Goal: Contribute content: Contribute content

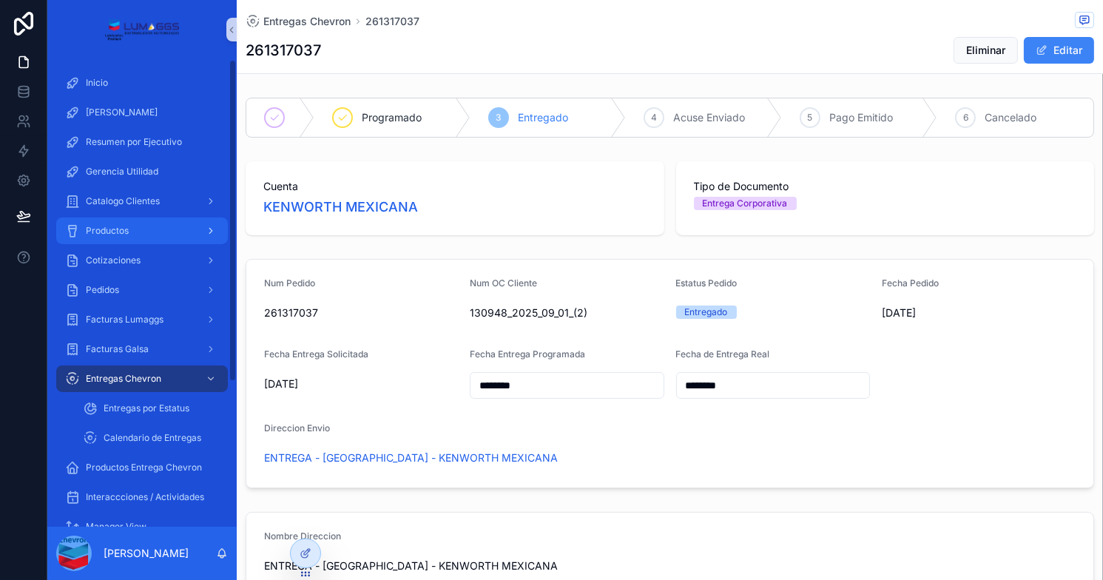
click at [140, 235] on div "Productos" at bounding box center [142, 231] width 154 height 24
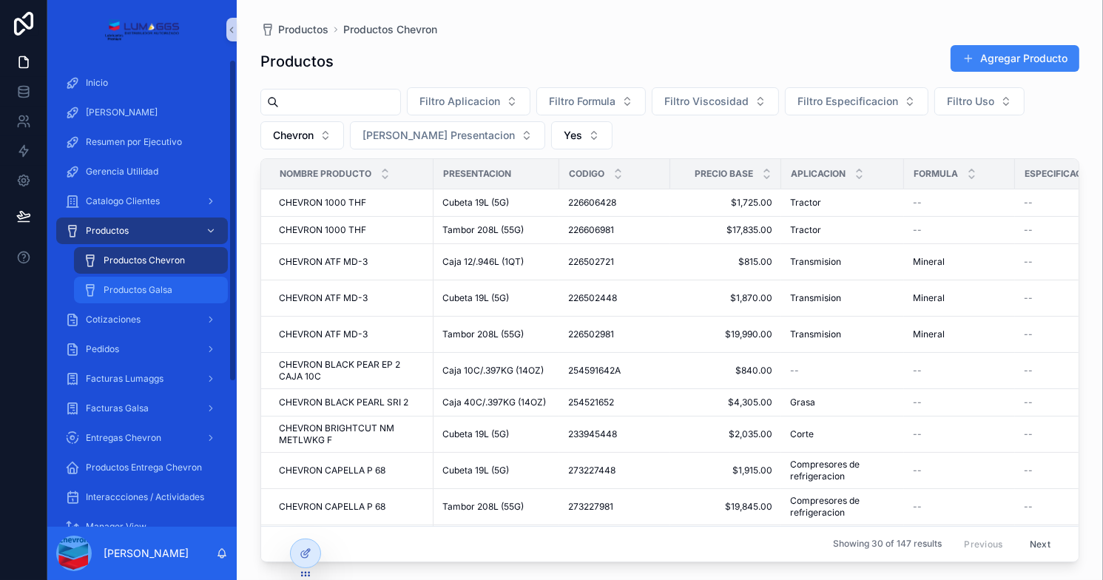
click at [140, 284] on span "Productos Galsa" at bounding box center [138, 290] width 69 height 12
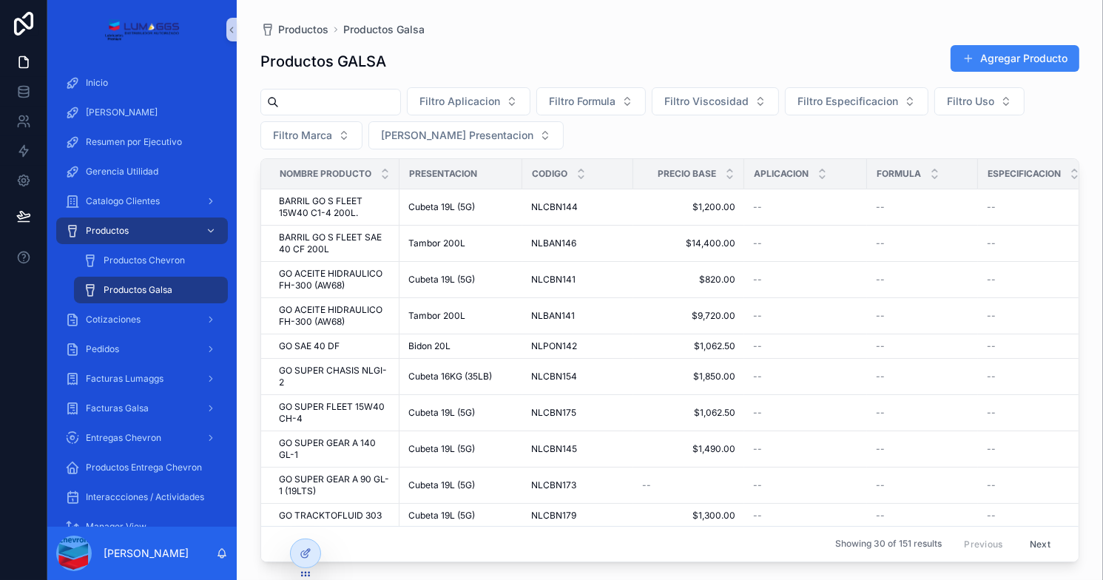
click at [368, 97] on input "scrollable content" at bounding box center [339, 102] width 121 height 21
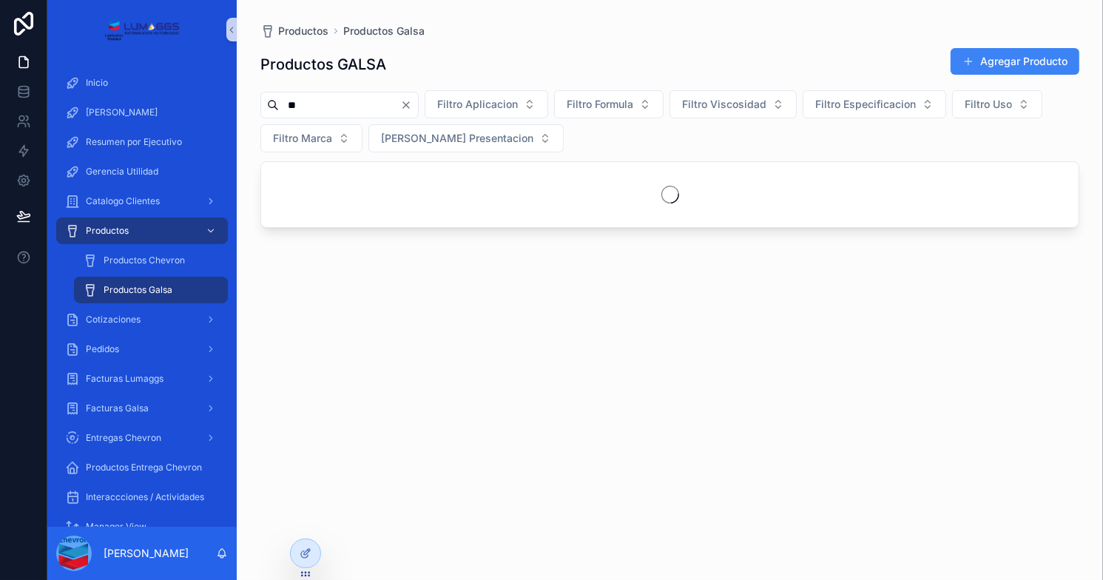
type input "*"
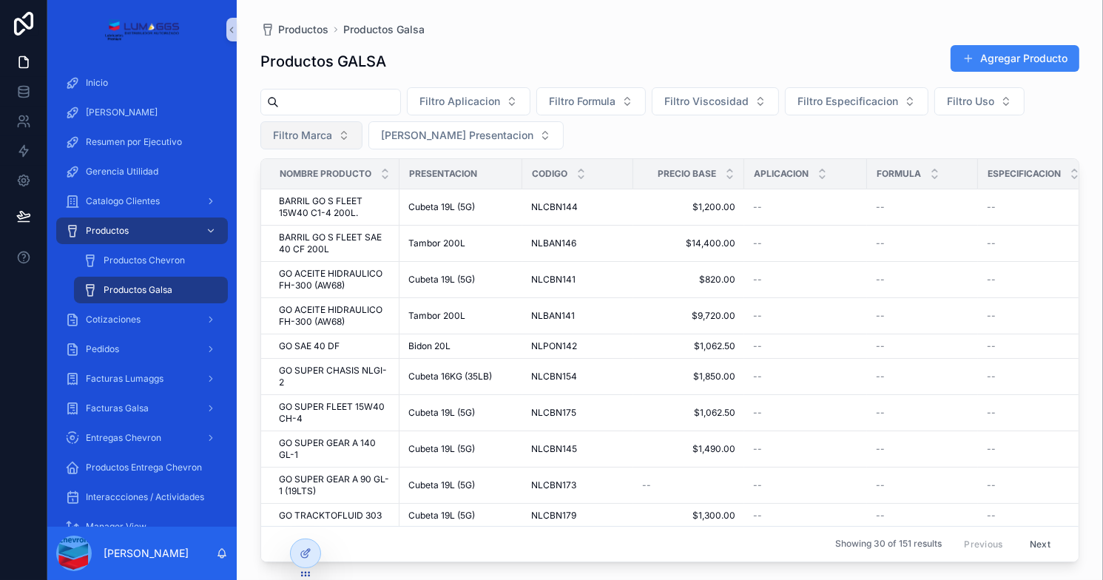
click at [314, 129] on span "Filtro Marca" at bounding box center [302, 135] width 59 height 15
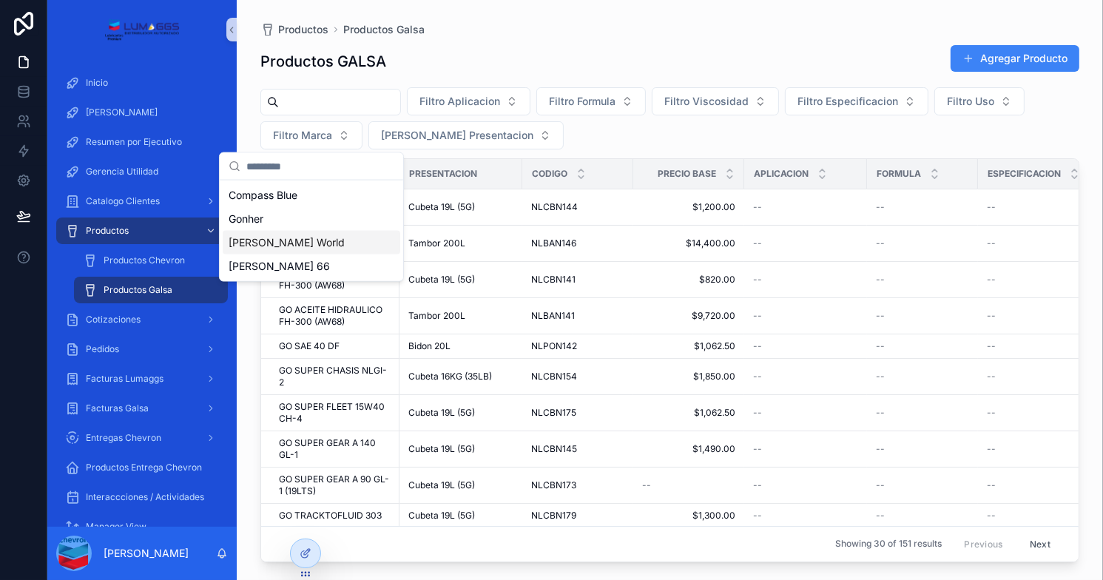
click at [280, 243] on span "[PERSON_NAME] World" at bounding box center [286, 242] width 116 height 15
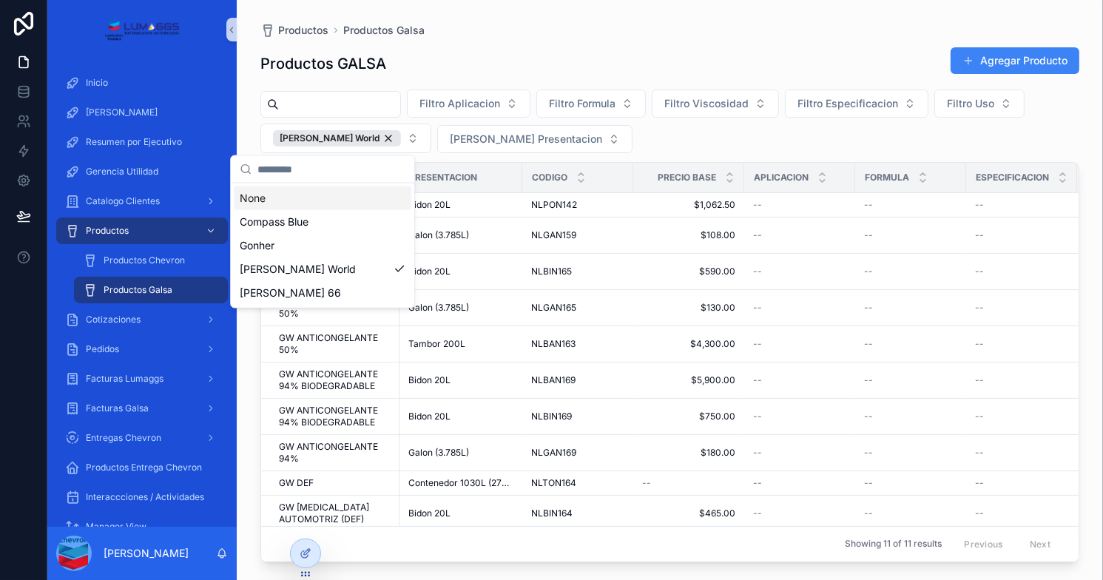
click at [670, 147] on div "Filtro Aplicacion Filtro Formula Filtro Viscosidad Filtro Especificacion Filtro…" at bounding box center [669, 121] width 819 height 64
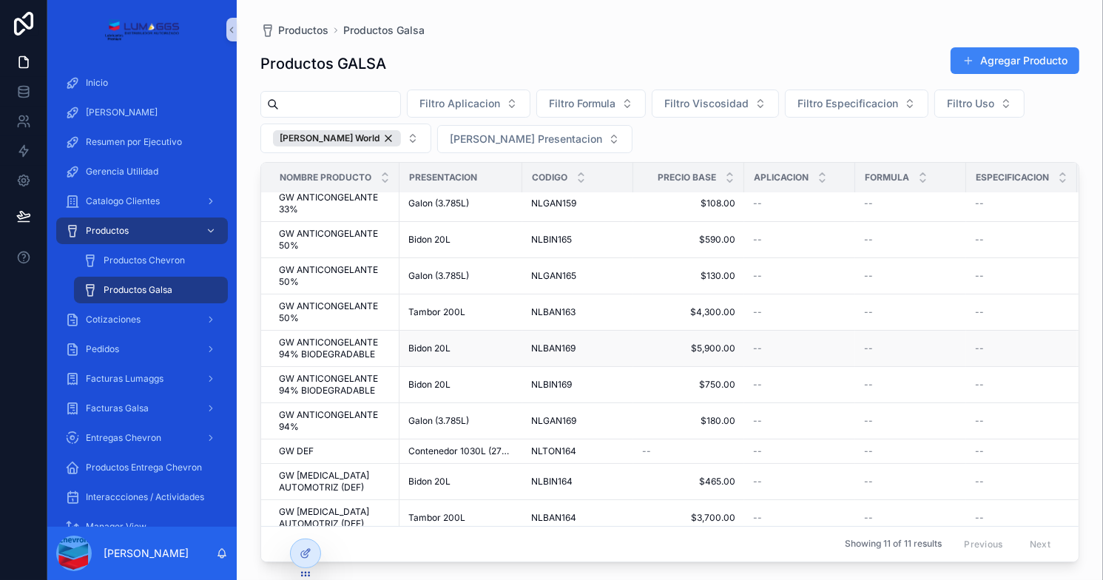
scroll to position [49, 0]
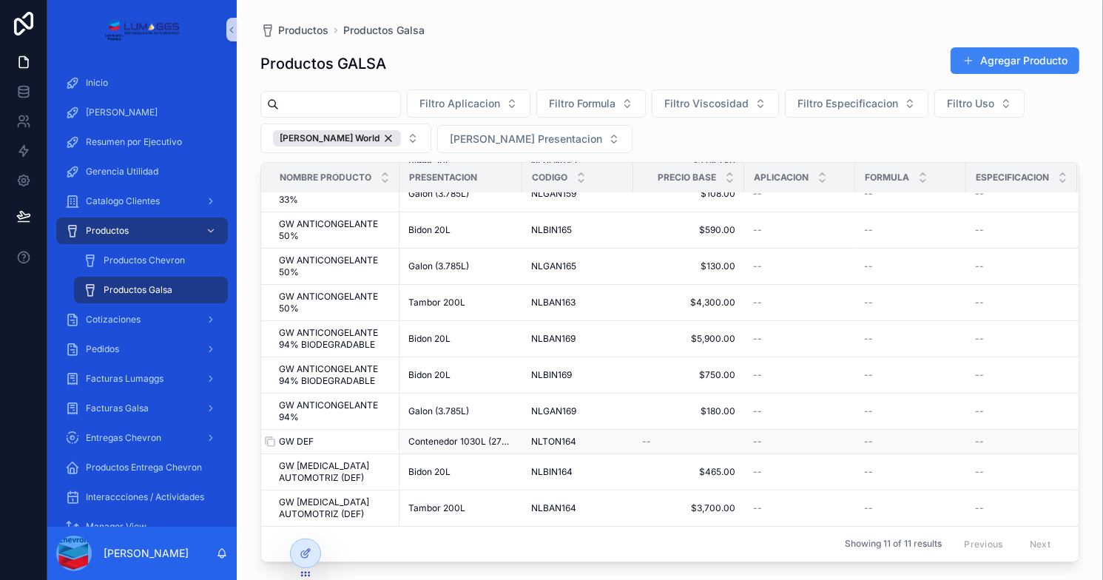
click at [339, 436] on div "GW DEF GW DEF" at bounding box center [335, 442] width 112 height 12
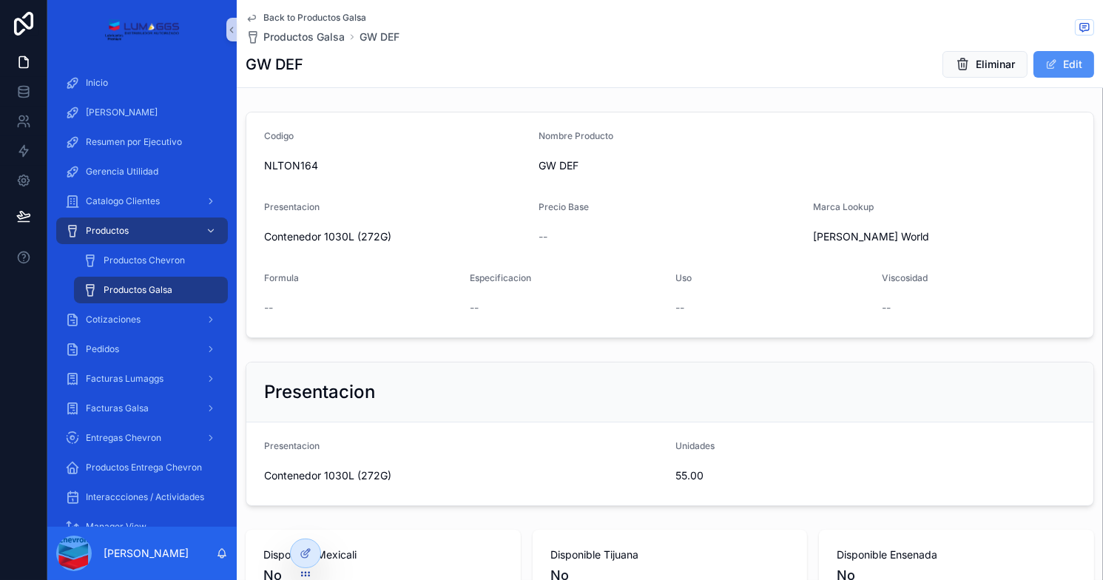
click at [1049, 64] on button "Edit" at bounding box center [1063, 64] width 61 height 27
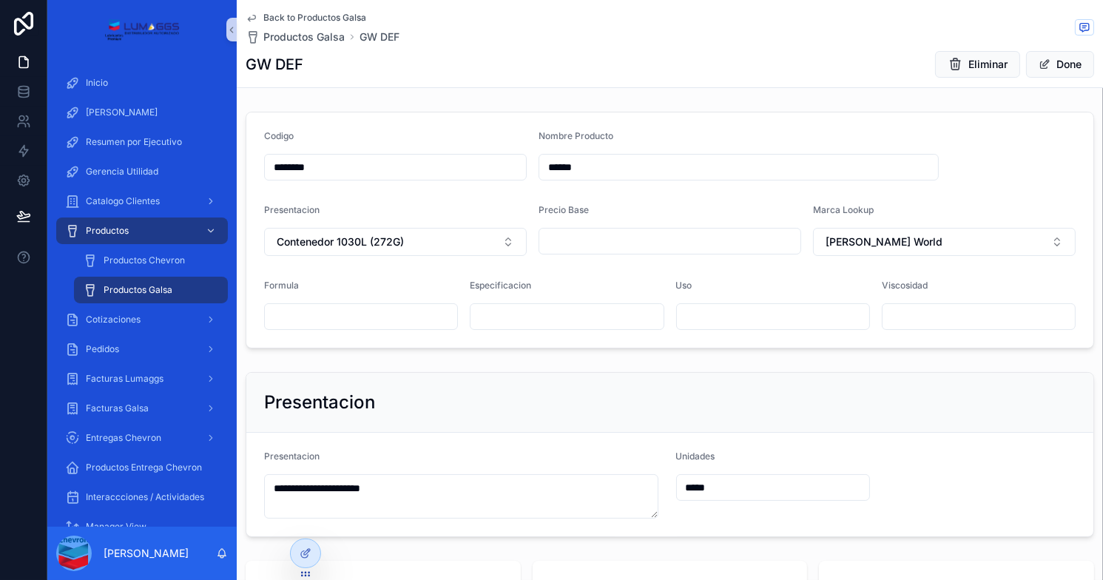
drag, startPoint x: 565, startPoint y: 253, endPoint x: 572, endPoint y: 231, distance: 23.2
click at [566, 251] on div "scrollable content" at bounding box center [669, 241] width 263 height 27
click at [575, 236] on input "scrollable content" at bounding box center [669, 241] width 261 height 21
click at [837, 146] on div "Nombre Producto" at bounding box center [738, 139] width 400 height 18
click at [796, 180] on div "******" at bounding box center [738, 167] width 400 height 27
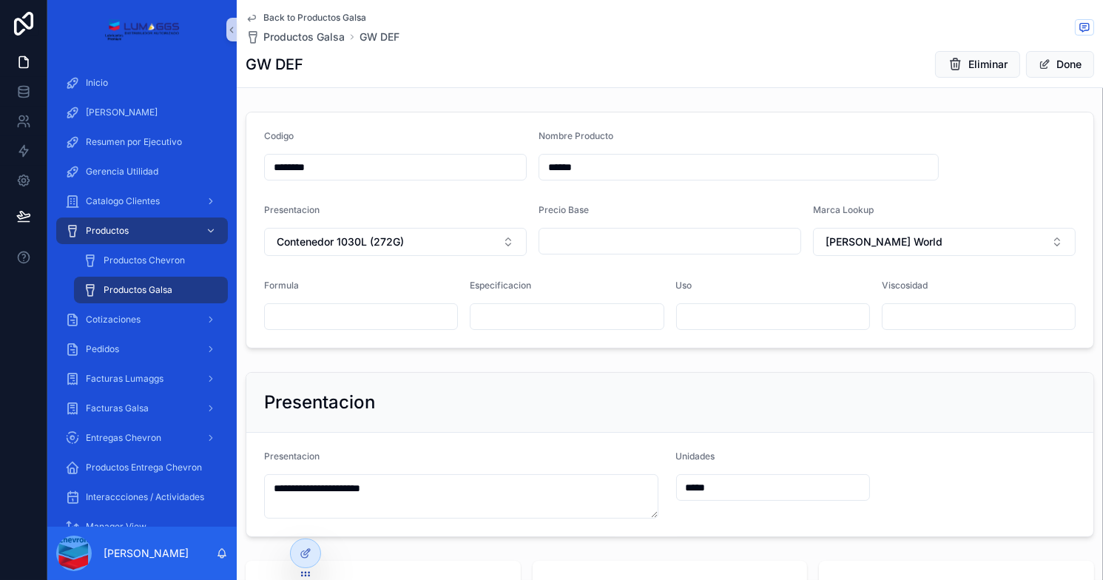
click at [614, 233] on input "scrollable content" at bounding box center [669, 241] width 261 height 21
type input "*******"
click at [647, 165] on input "******" at bounding box center [738, 167] width 399 height 21
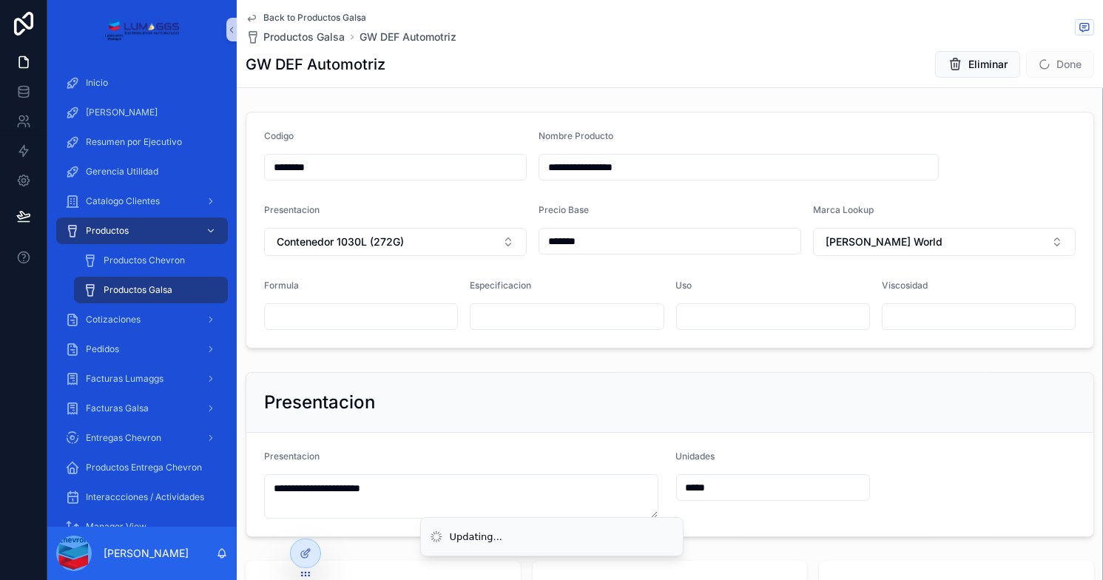
click at [654, 103] on div "**********" at bounding box center [670, 367] width 866 height 735
click at [589, 168] on input "**********" at bounding box center [738, 167] width 399 height 21
type input "**********"
click at [1046, 63] on button "Done" at bounding box center [1060, 64] width 68 height 27
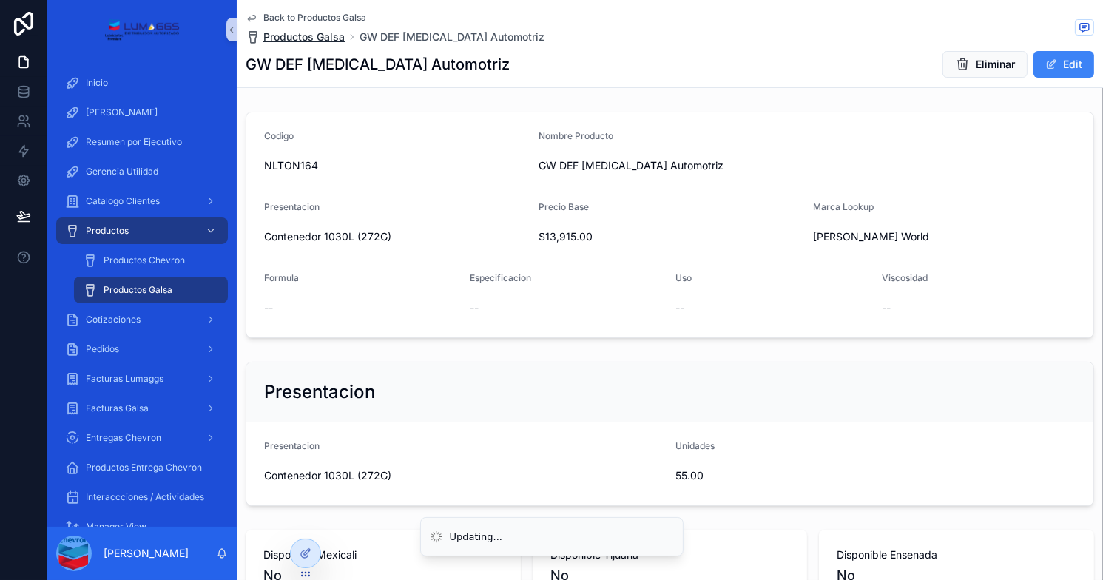
click at [305, 44] on span "Productos Galsa" at bounding box center [303, 37] width 81 height 15
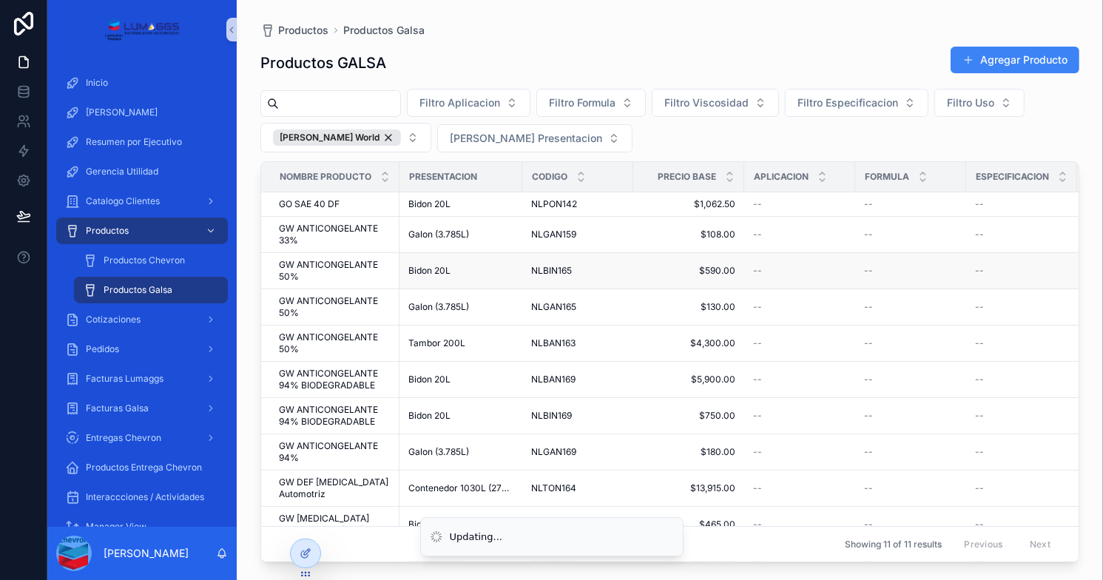
scroll to position [49, 0]
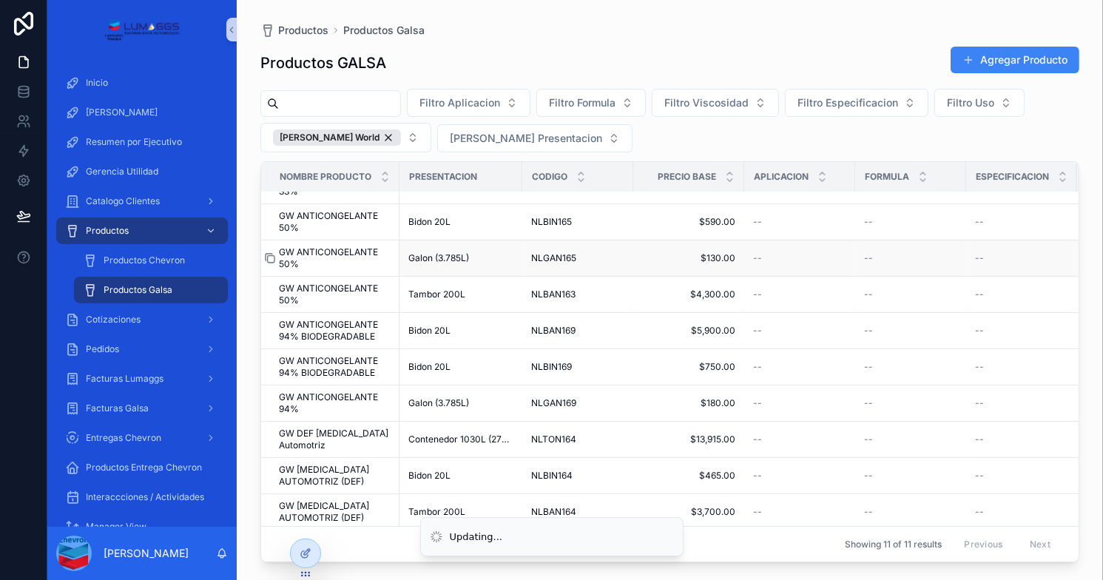
click at [270, 256] on icon "scrollable content" at bounding box center [270, 258] width 12 height 12
click at [994, 58] on button "Agregar Producto" at bounding box center [1014, 60] width 129 height 27
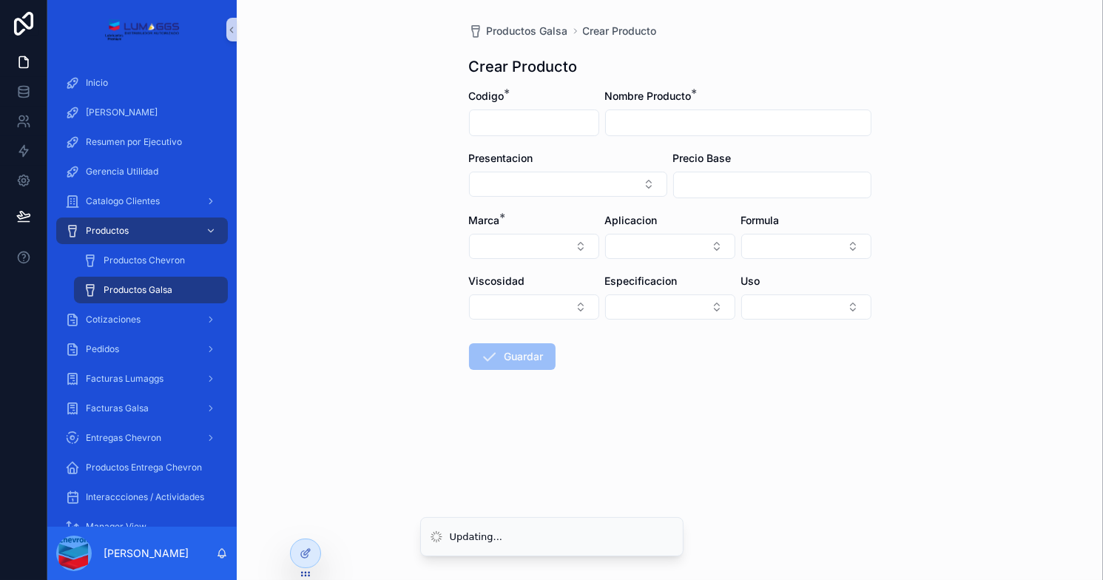
click at [645, 129] on input "scrollable content" at bounding box center [738, 122] width 265 height 21
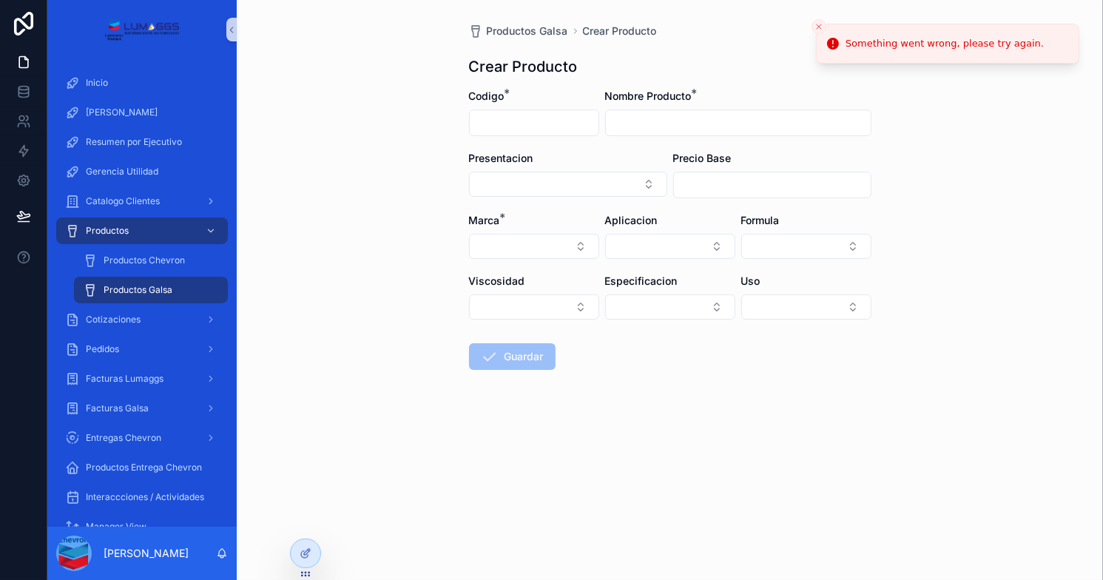
paste input "**********"
type input "**********"
click at [564, 191] on button "Select Button" at bounding box center [568, 184] width 198 height 25
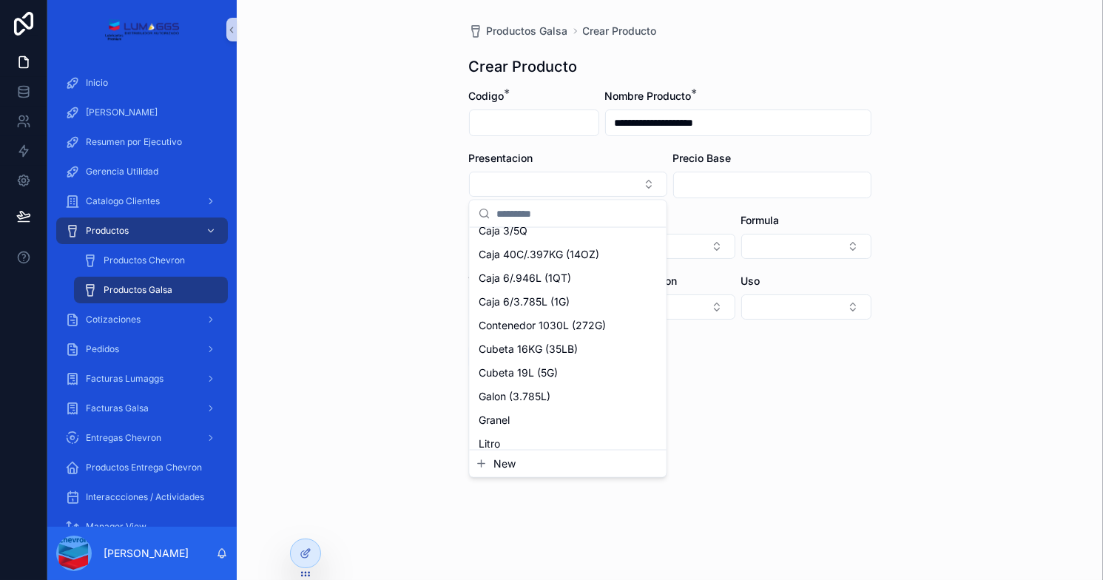
scroll to position [225, 0]
click at [529, 324] on span "Contenedor 1030L (272G)" at bounding box center [541, 325] width 127 height 15
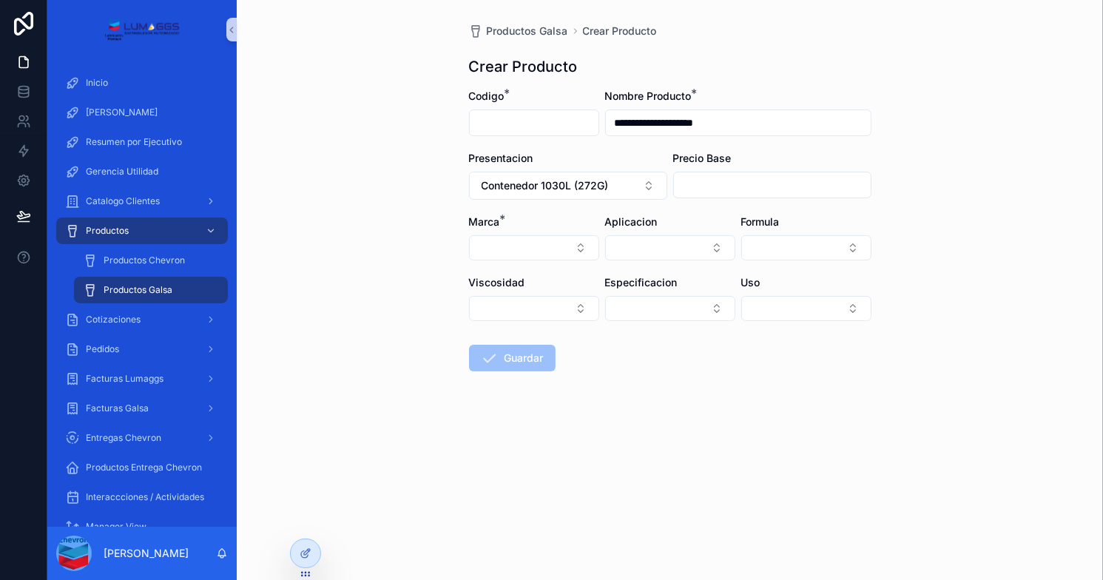
click at [701, 186] on input "scrollable content" at bounding box center [772, 185] width 197 height 21
click at [807, 243] on button "Select Button" at bounding box center [806, 247] width 130 height 25
click at [751, 192] on input "scrollable content" at bounding box center [772, 185] width 197 height 21
type input "*******"
click at [532, 245] on button "Select Button" at bounding box center [534, 247] width 130 height 25
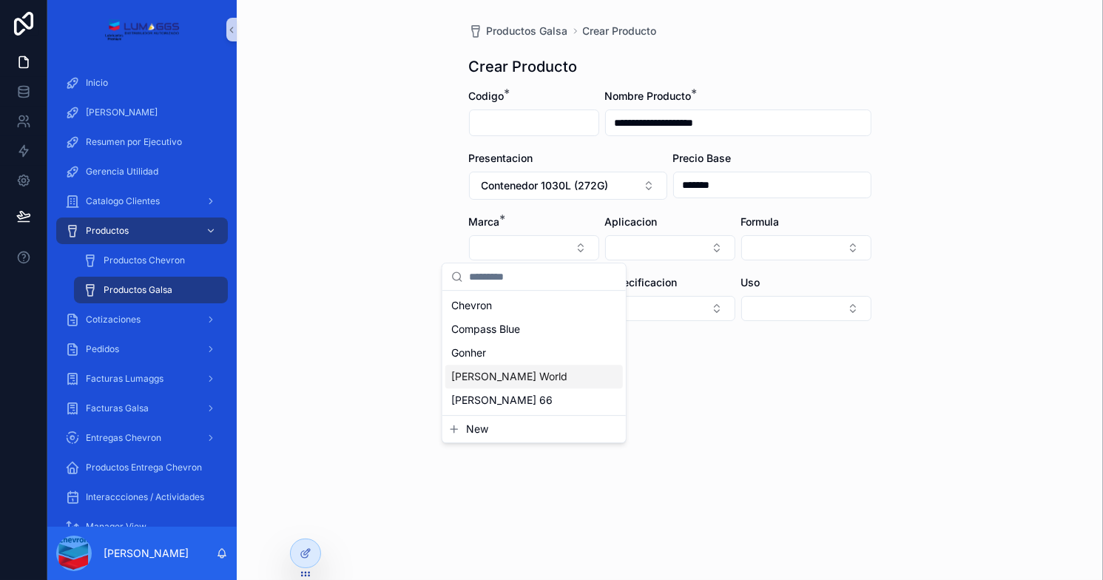
click at [506, 374] on span "[PERSON_NAME] World" at bounding box center [509, 376] width 116 height 15
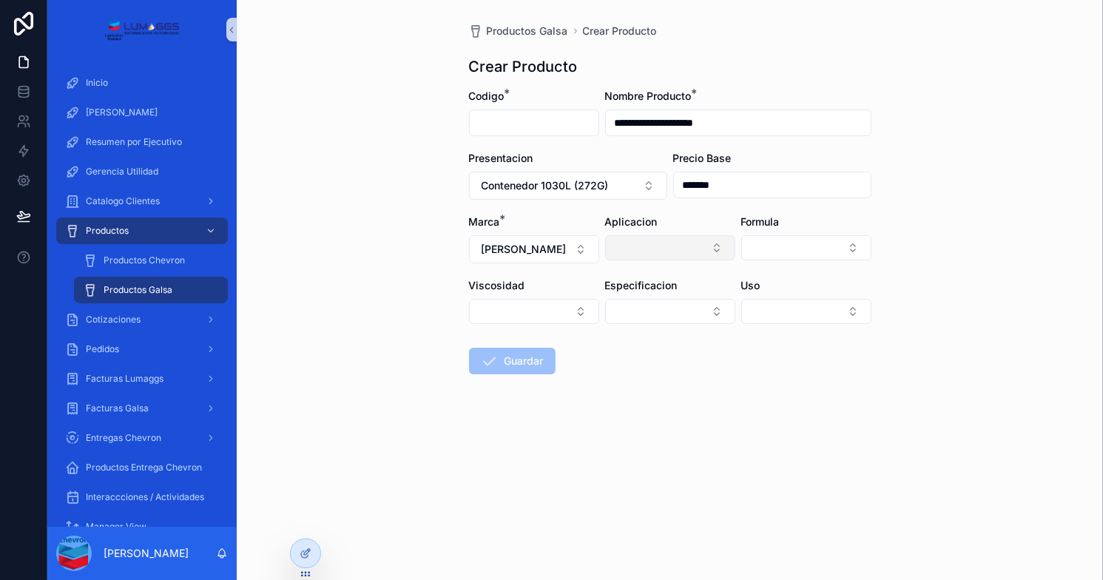
click at [650, 242] on button "Select Button" at bounding box center [670, 247] width 130 height 25
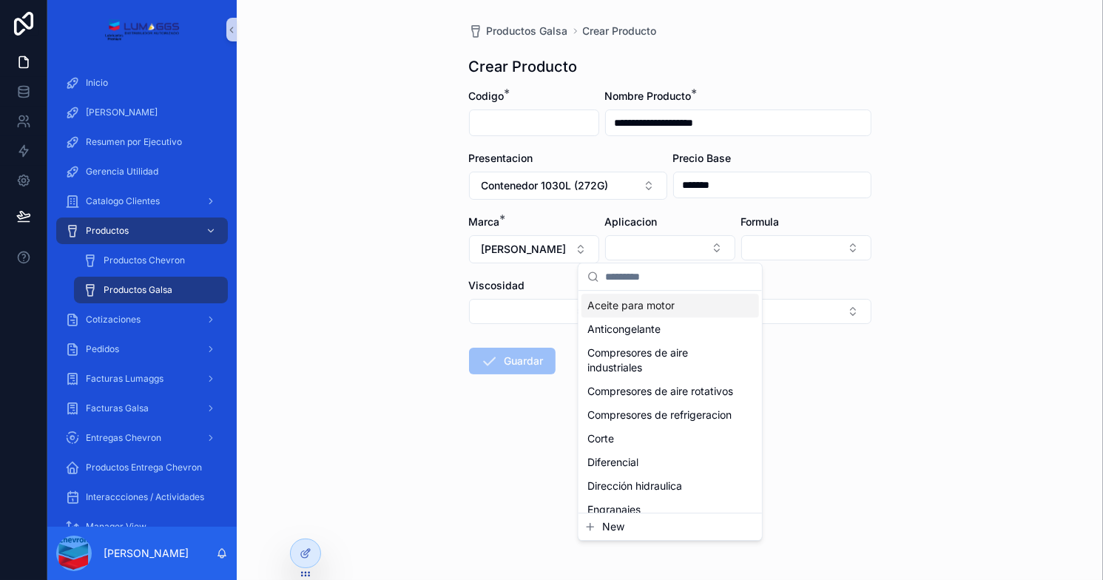
click at [781, 220] on div "Formula" at bounding box center [806, 221] width 130 height 15
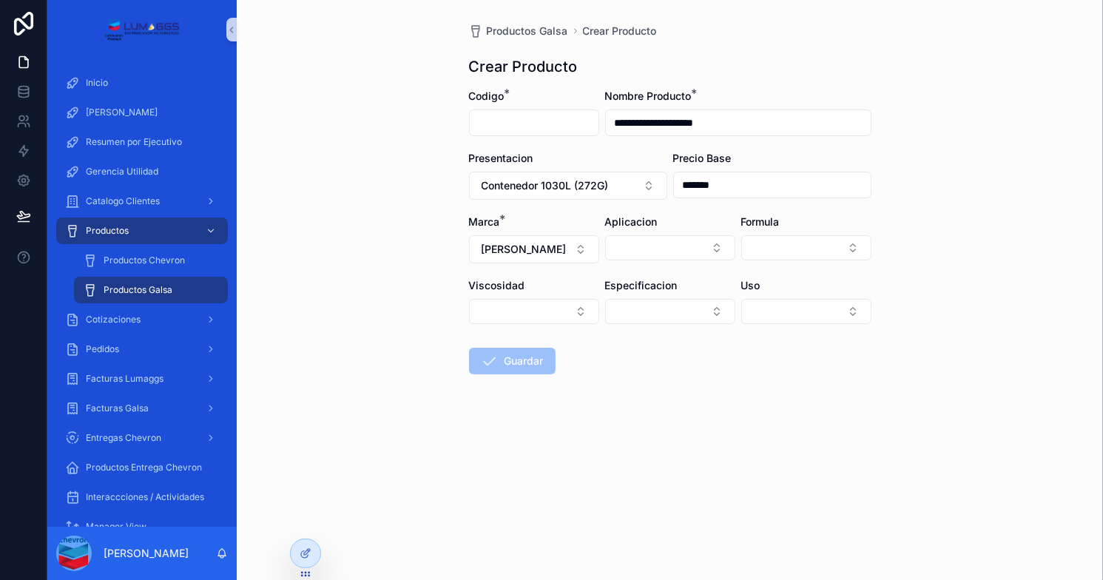
click at [497, 121] on input "scrollable content" at bounding box center [534, 122] width 129 height 21
type input "*"
click at [512, 370] on button "Guardar" at bounding box center [512, 361] width 87 height 27
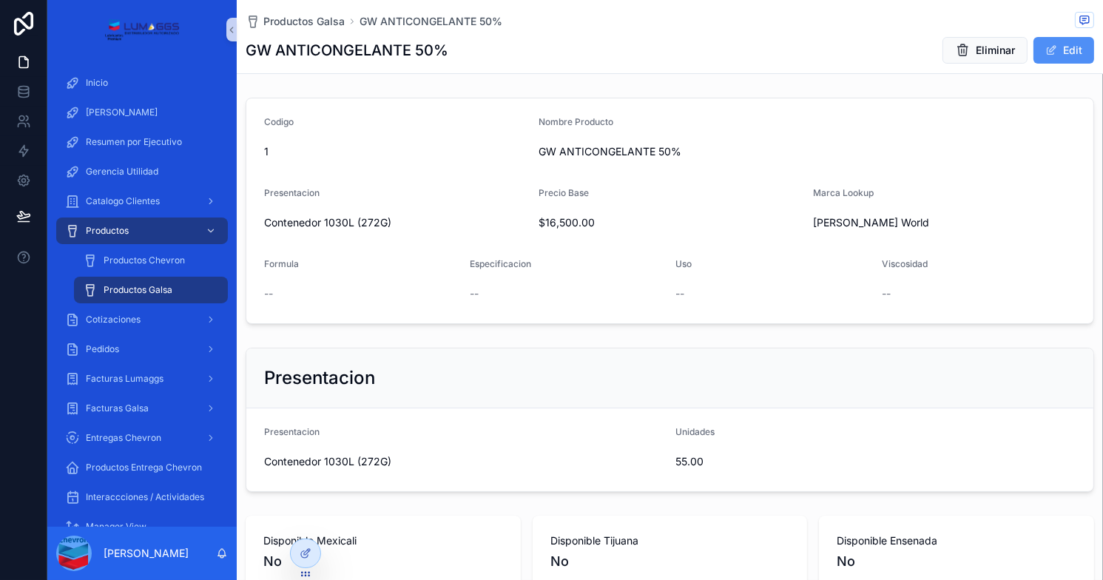
click at [1060, 50] on button "Edit" at bounding box center [1063, 50] width 61 height 27
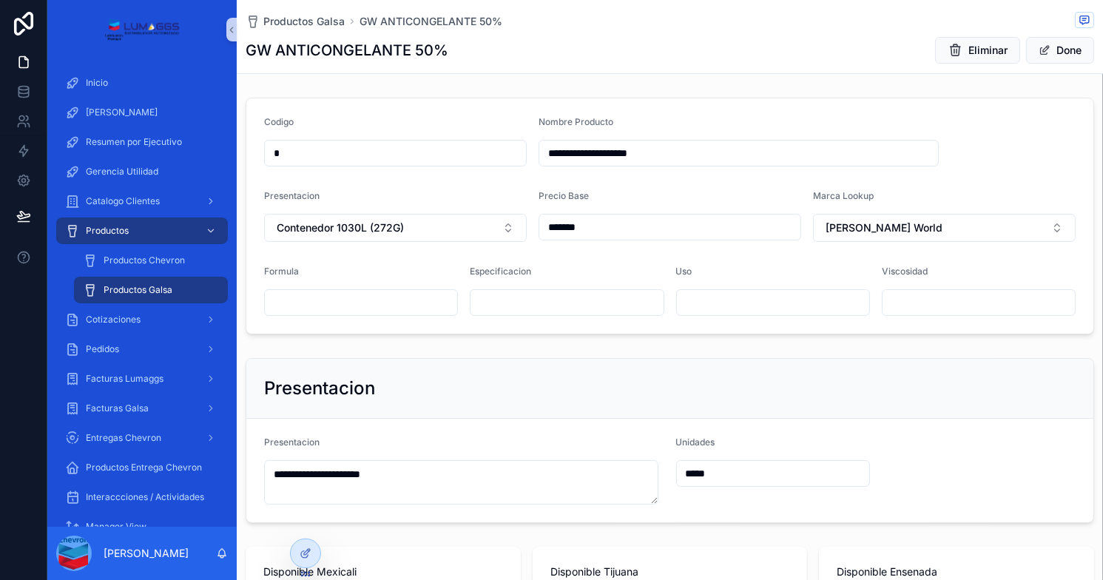
click at [399, 301] on input "scrollable content" at bounding box center [361, 302] width 192 height 21
click at [492, 297] on input "scrollable content" at bounding box center [566, 302] width 192 height 21
drag, startPoint x: 726, startPoint y: 296, endPoint x: 752, endPoint y: 299, distance: 26.1
click at [728, 297] on input "scrollable content" at bounding box center [773, 302] width 192 height 21
click at [908, 301] on input "scrollable content" at bounding box center [978, 302] width 192 height 21
